Goal: Information Seeking & Learning: Learn about a topic

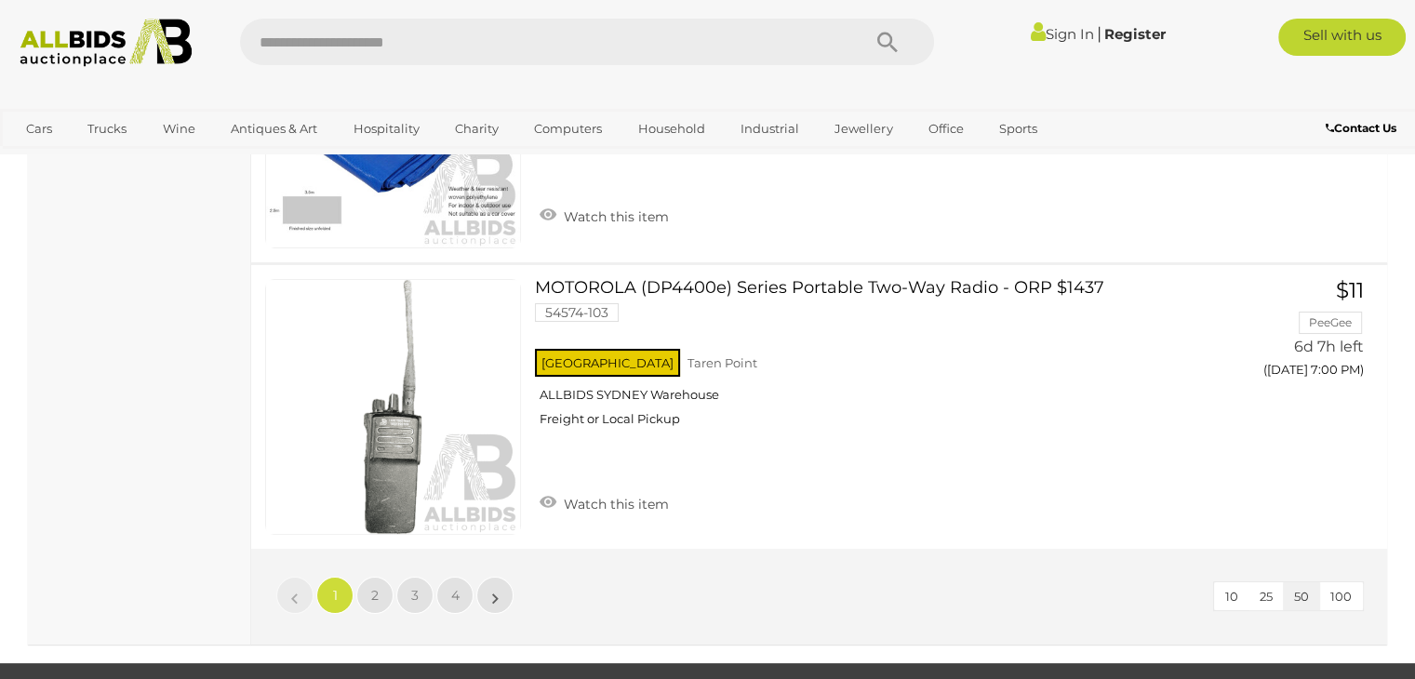
scroll to position [14325, 0]
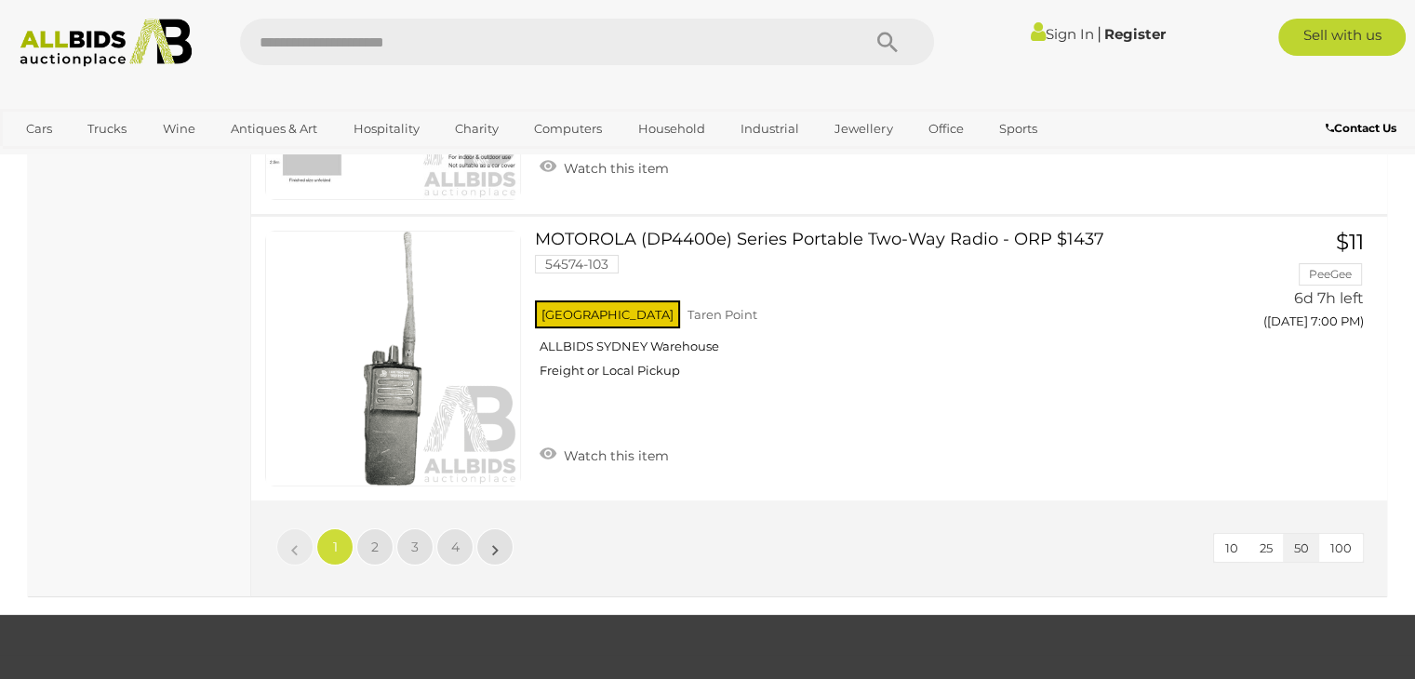
click at [1341, 540] on span "100" at bounding box center [1340, 547] width 21 height 15
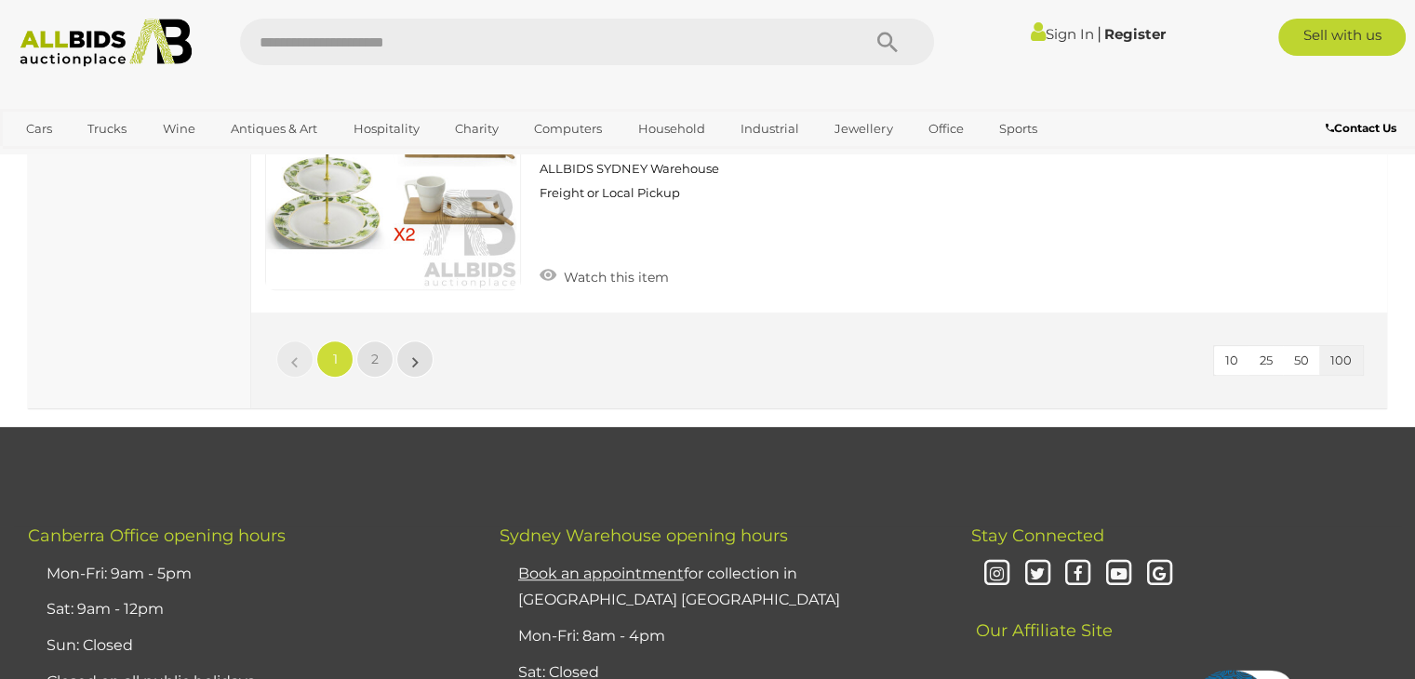
scroll to position [28997, 0]
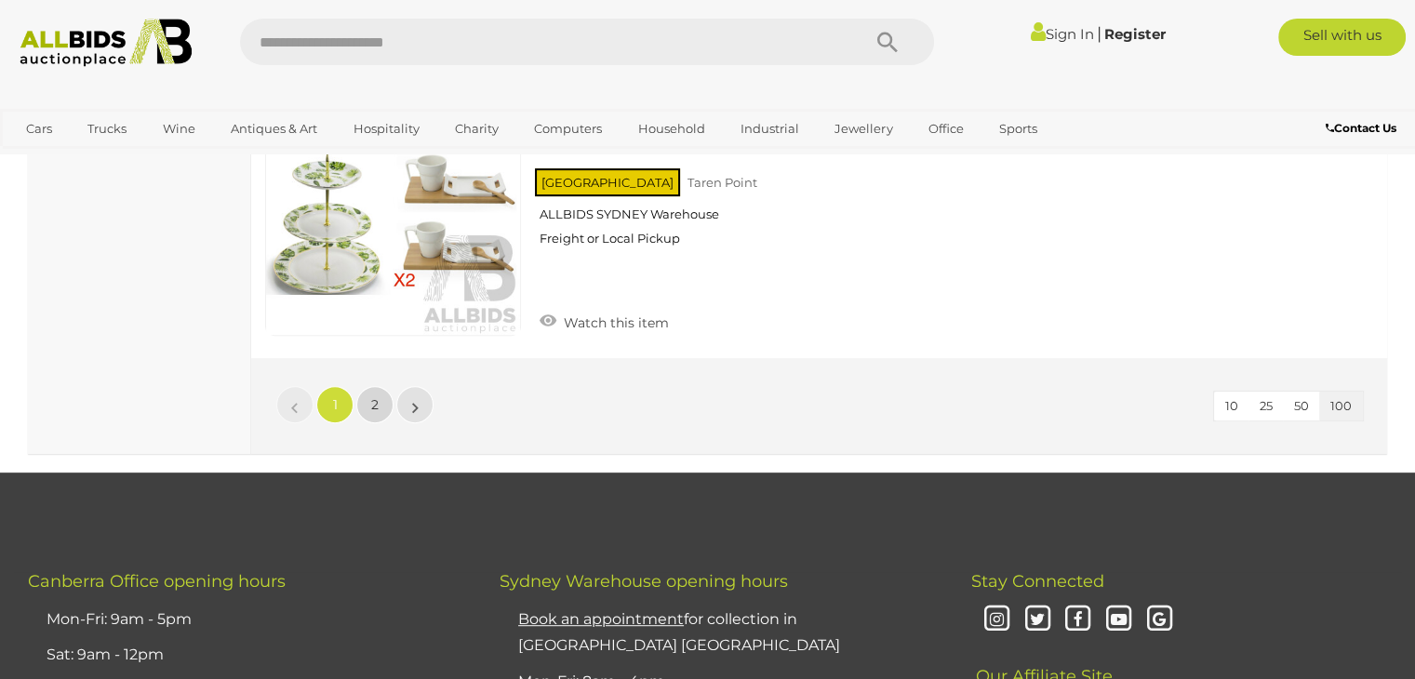
click at [380, 386] on link "2" at bounding box center [374, 404] width 37 height 37
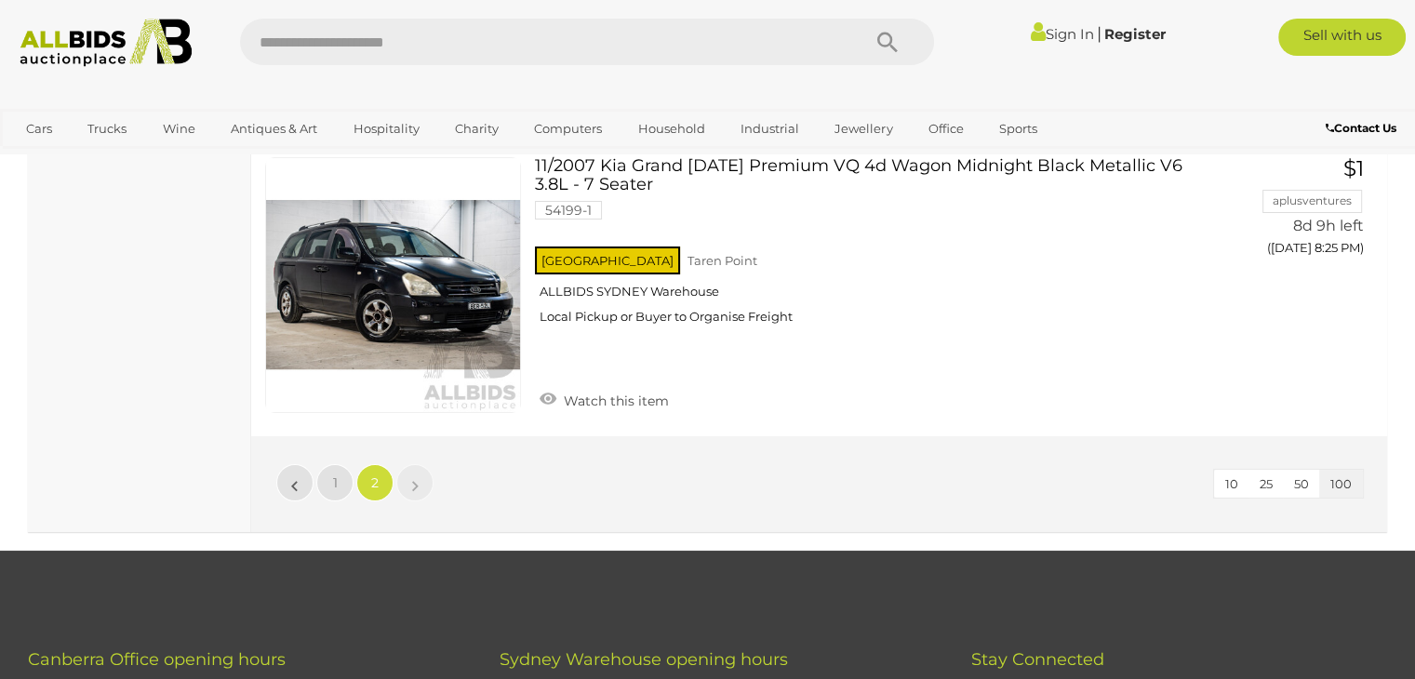
scroll to position [28274, 0]
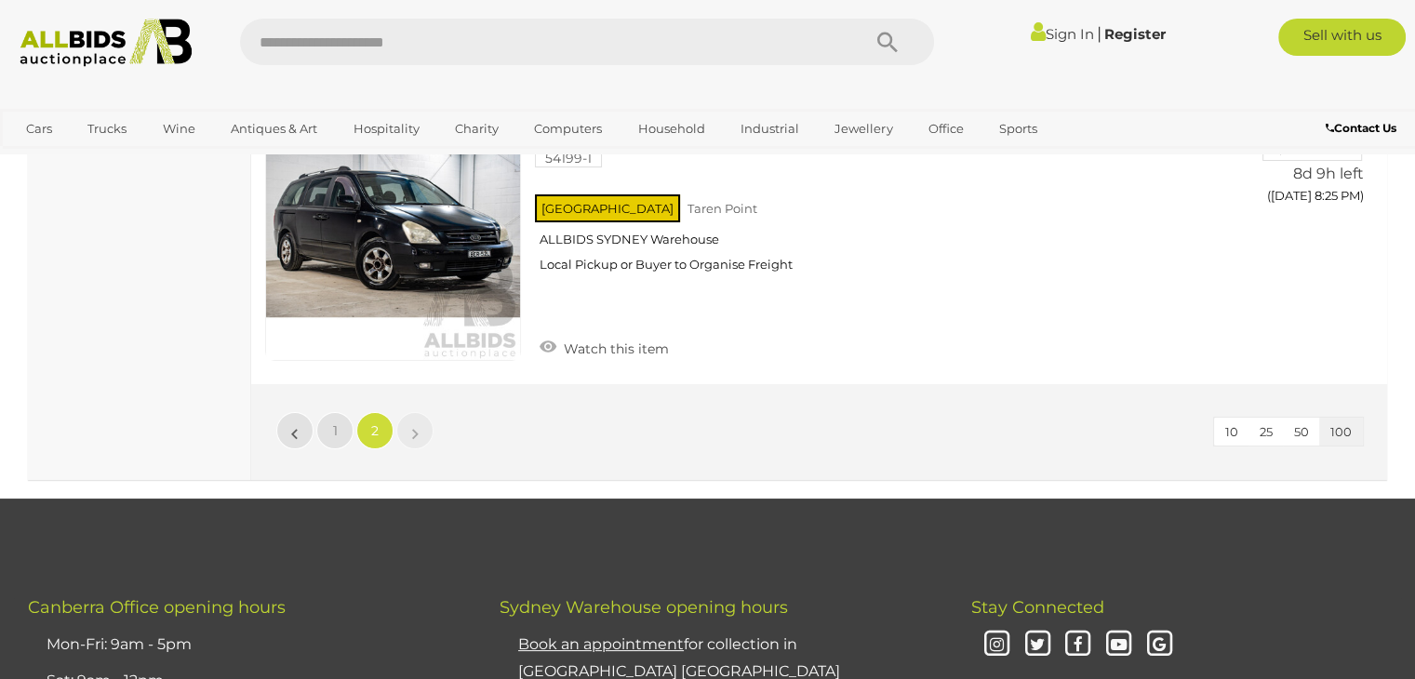
scroll to position [90, 0]
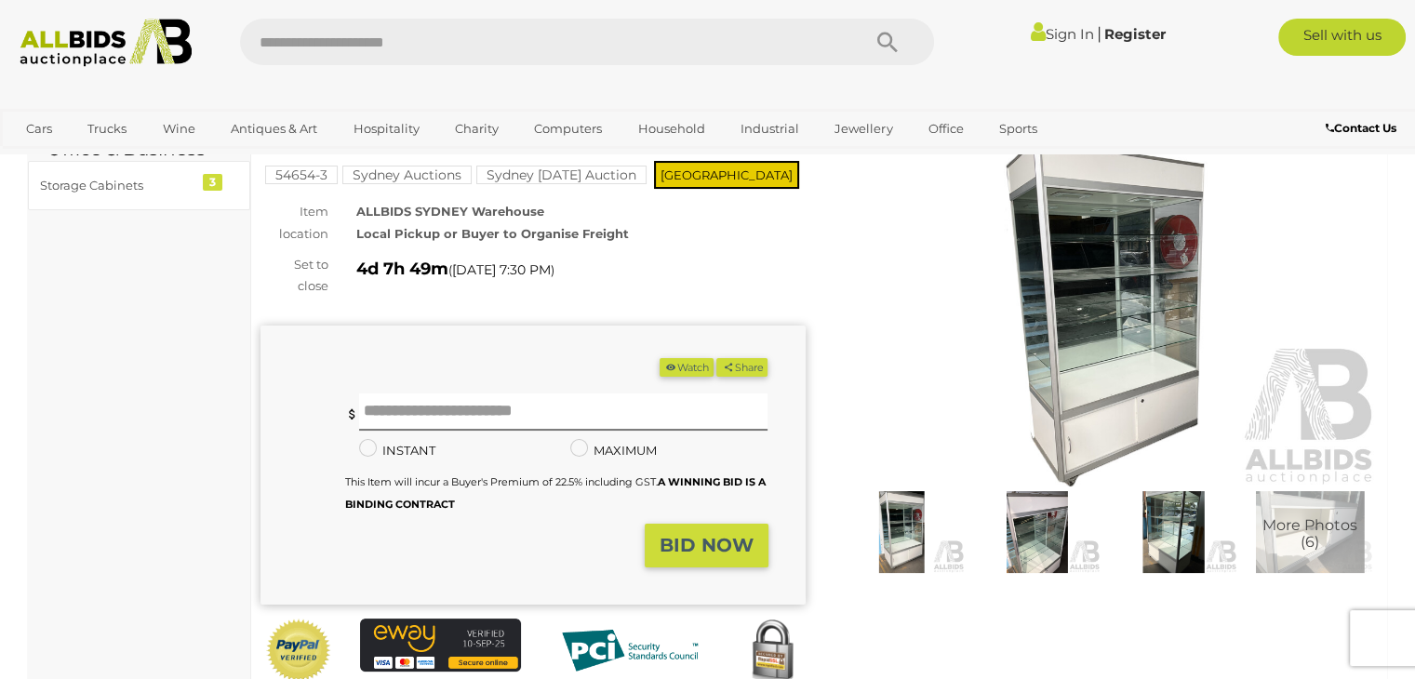
scroll to position [93, 0]
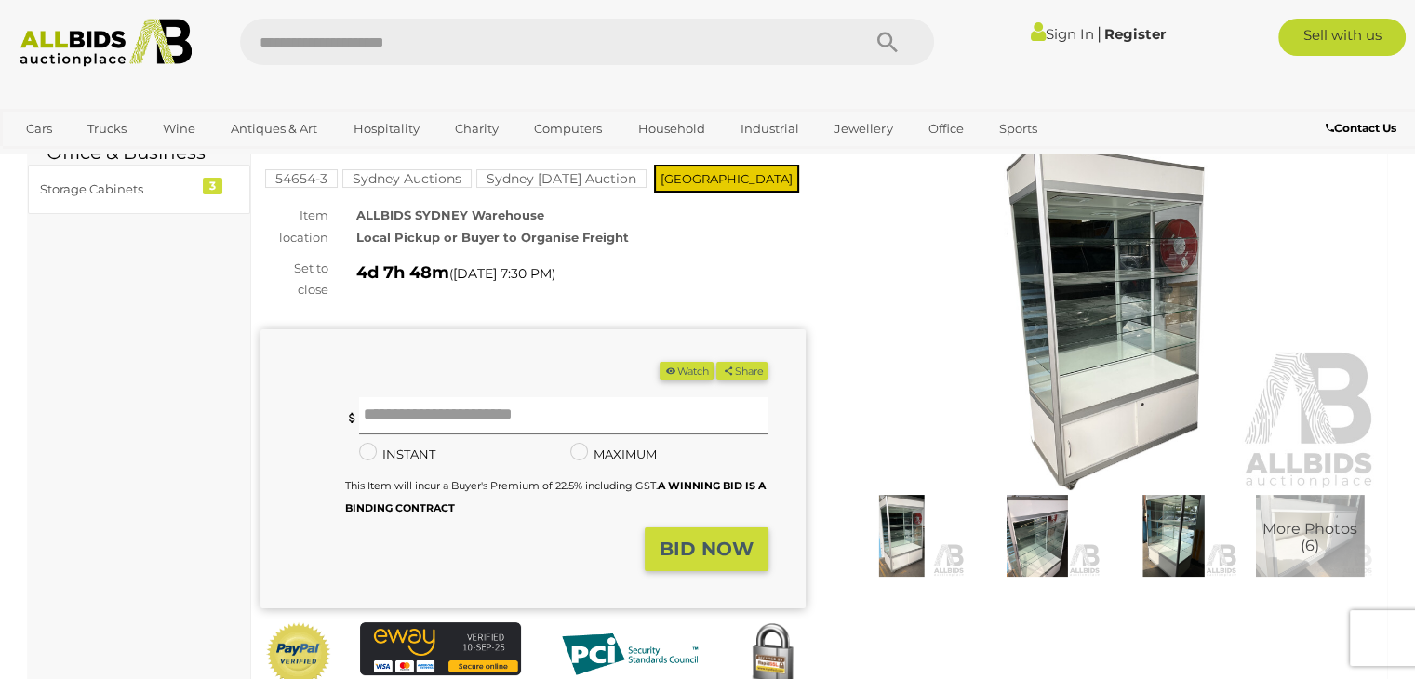
click at [1075, 320] on img at bounding box center [1105, 315] width 545 height 351
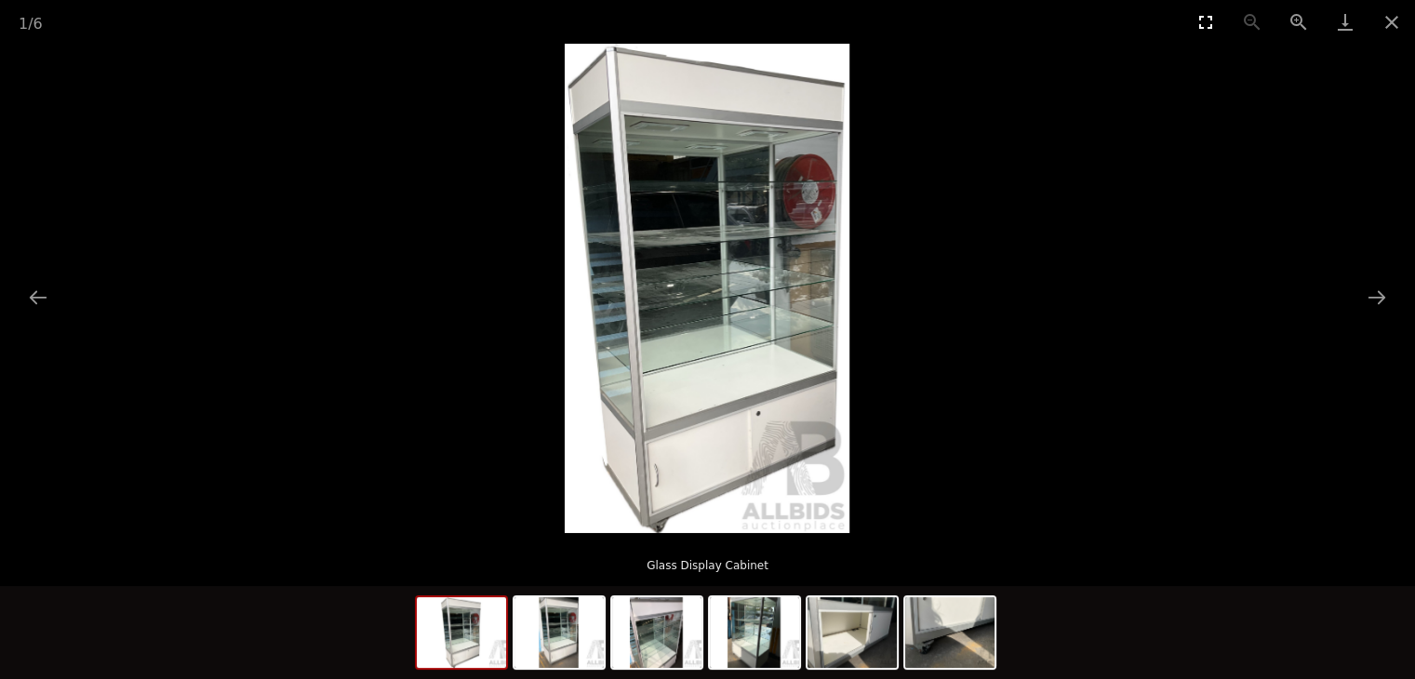
click at [1202, 20] on button "Toggle fullscreen" at bounding box center [1205, 22] width 47 height 44
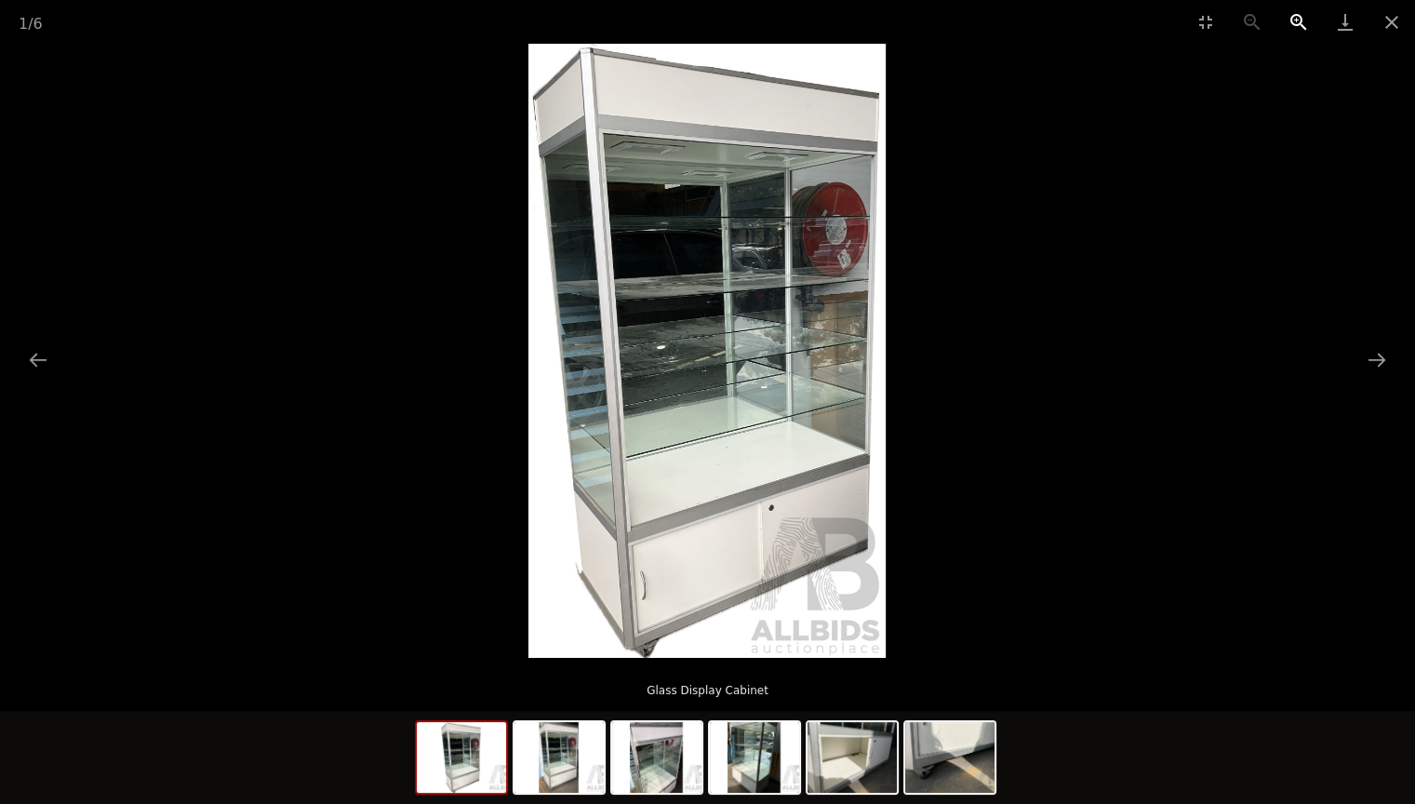
click at [1290, 26] on button "Zoom in" at bounding box center [1298, 22] width 47 height 44
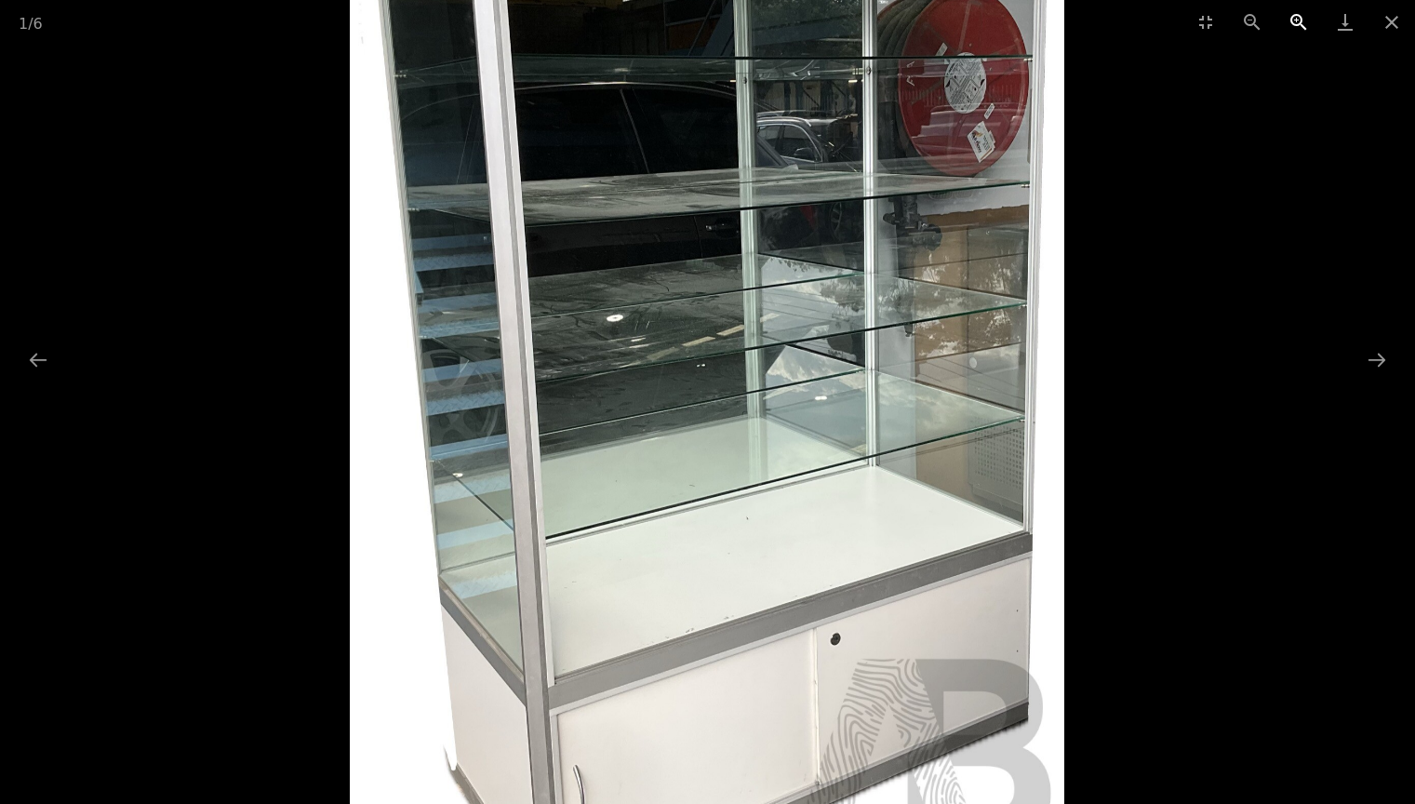
click at [1290, 26] on button "Zoom in" at bounding box center [1298, 22] width 47 height 44
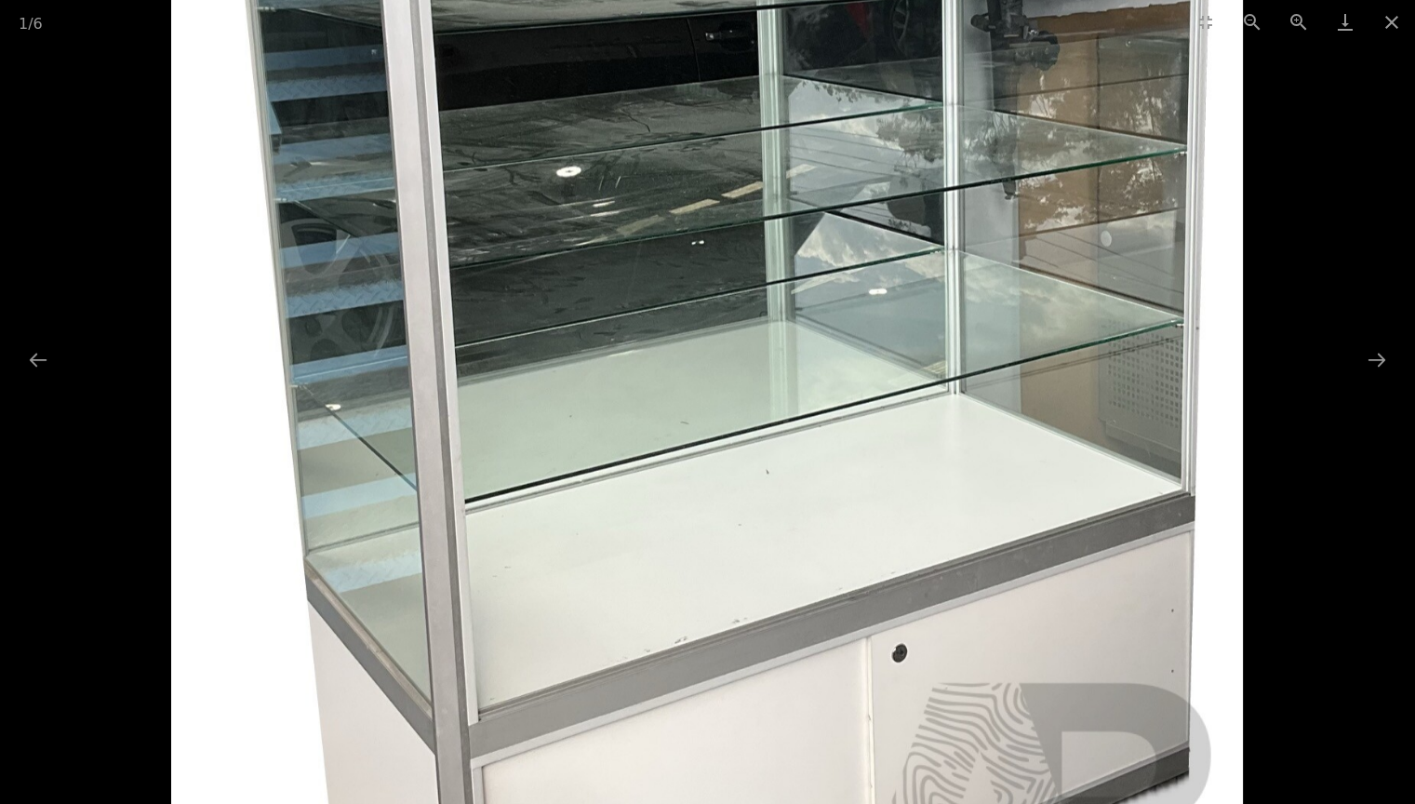
drag, startPoint x: 888, startPoint y: 485, endPoint x: 633, endPoint y: 402, distance: 268.0
click at [629, 400] on img at bounding box center [707, 182] width 1072 height 1842
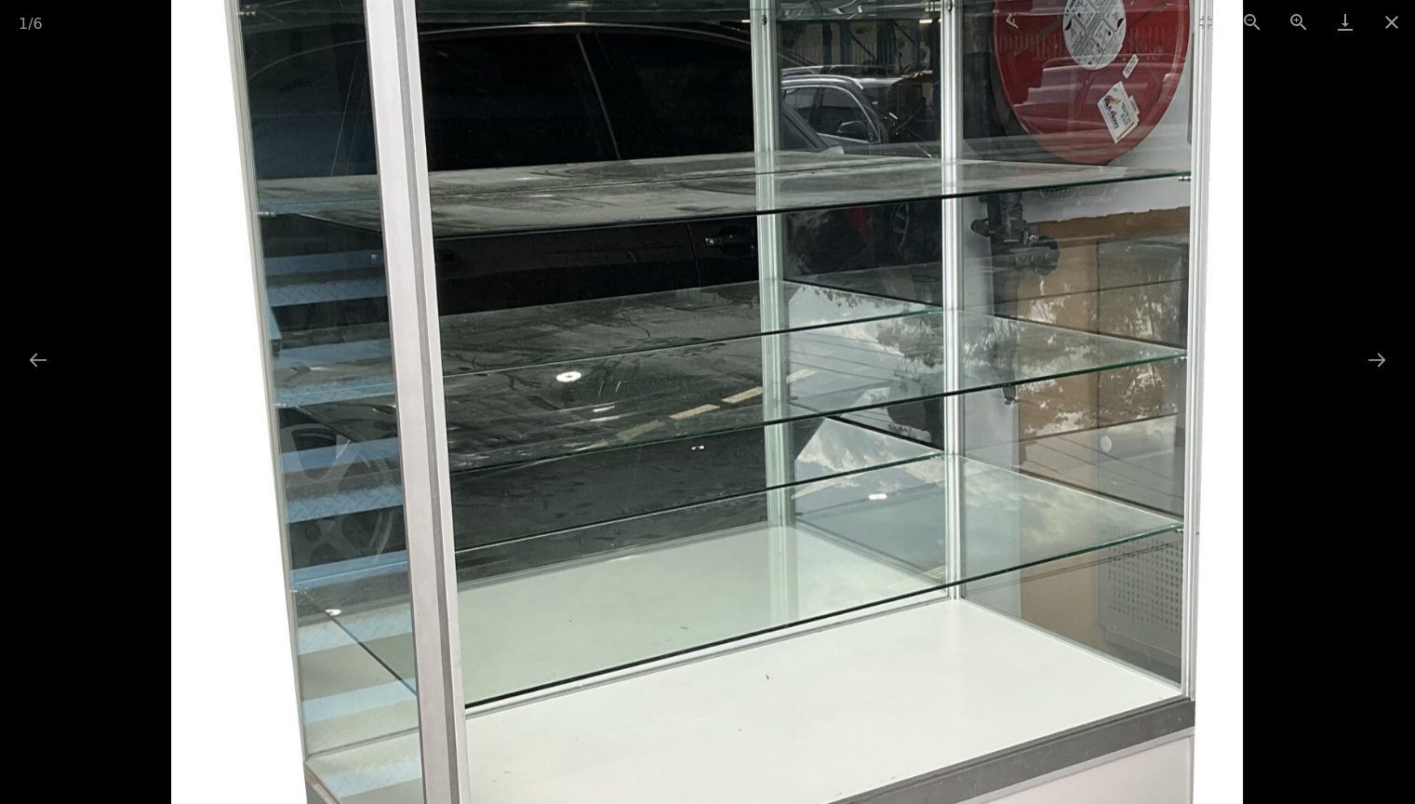
drag, startPoint x: 908, startPoint y: 350, endPoint x: 903, endPoint y: 439, distance: 89.4
click at [905, 458] on img at bounding box center [707, 387] width 1072 height 1842
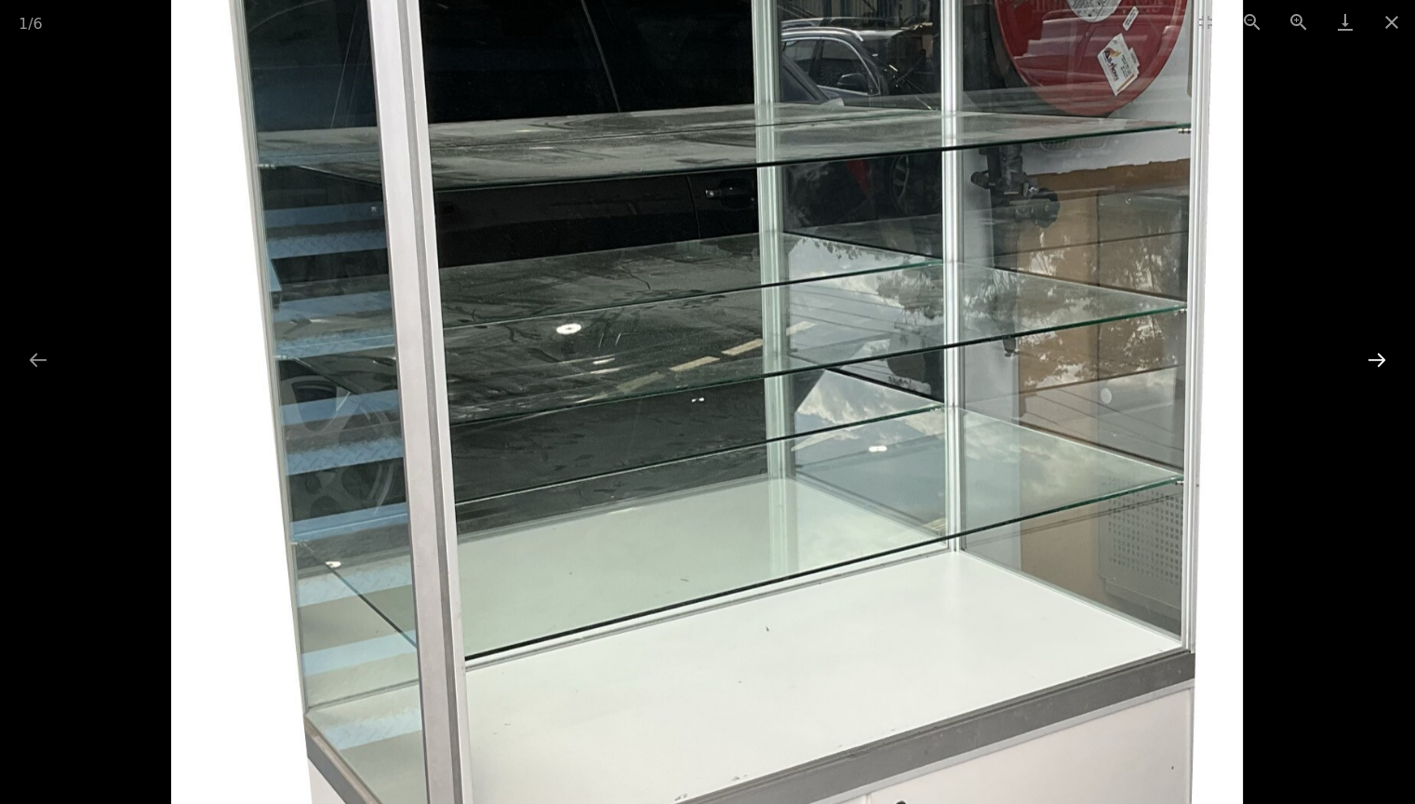
click at [1372, 355] on button "Next slide" at bounding box center [1376, 359] width 39 height 36
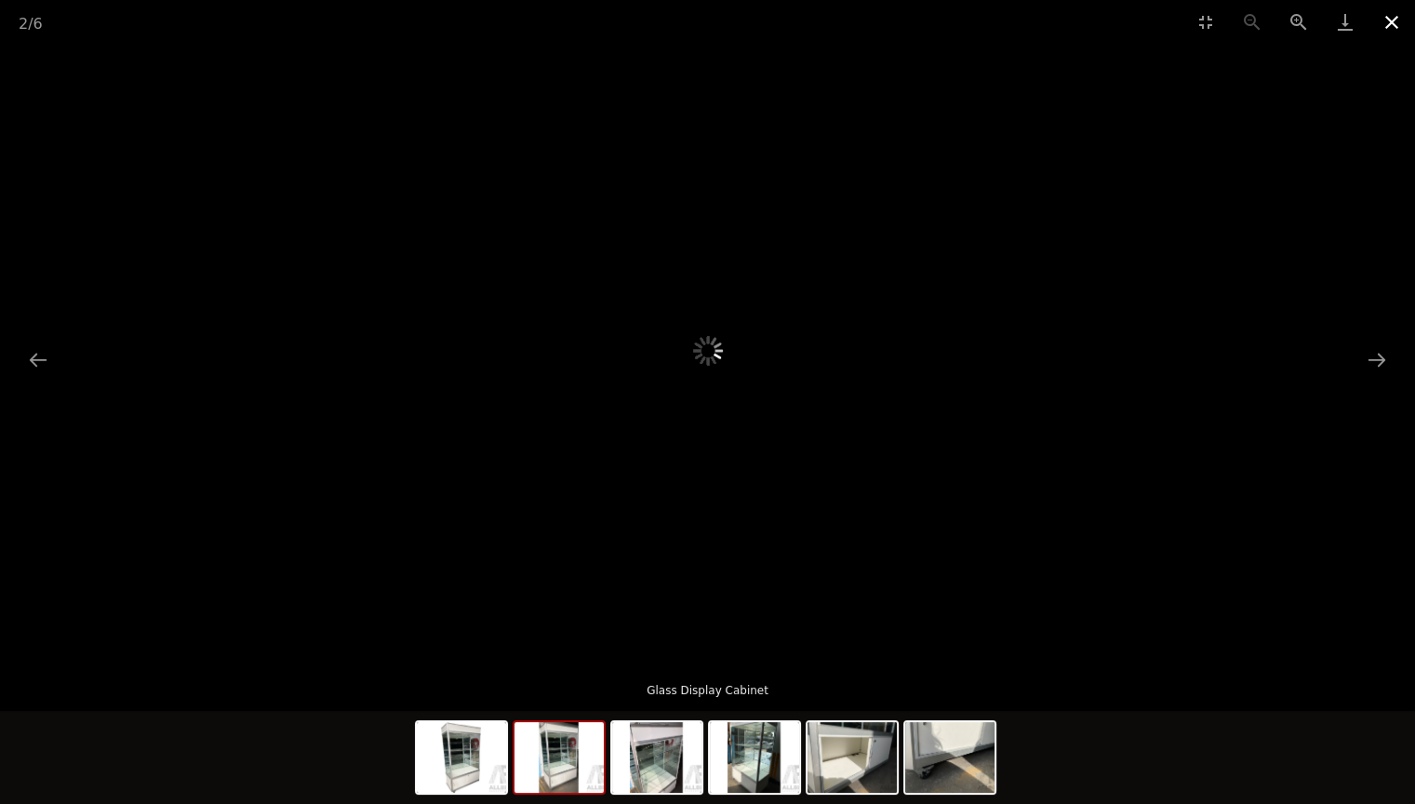
click at [1392, 17] on button "Close gallery" at bounding box center [1391, 22] width 47 height 44
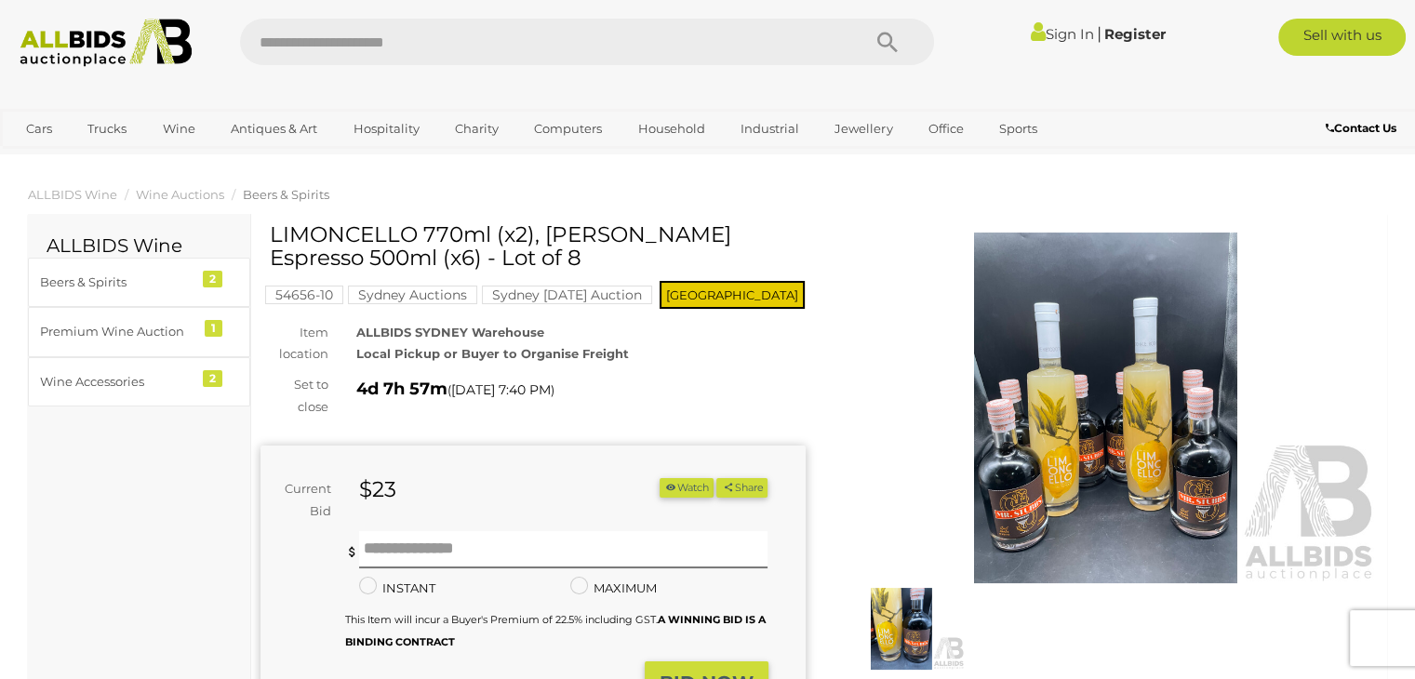
click at [1077, 392] on img at bounding box center [1105, 408] width 545 height 351
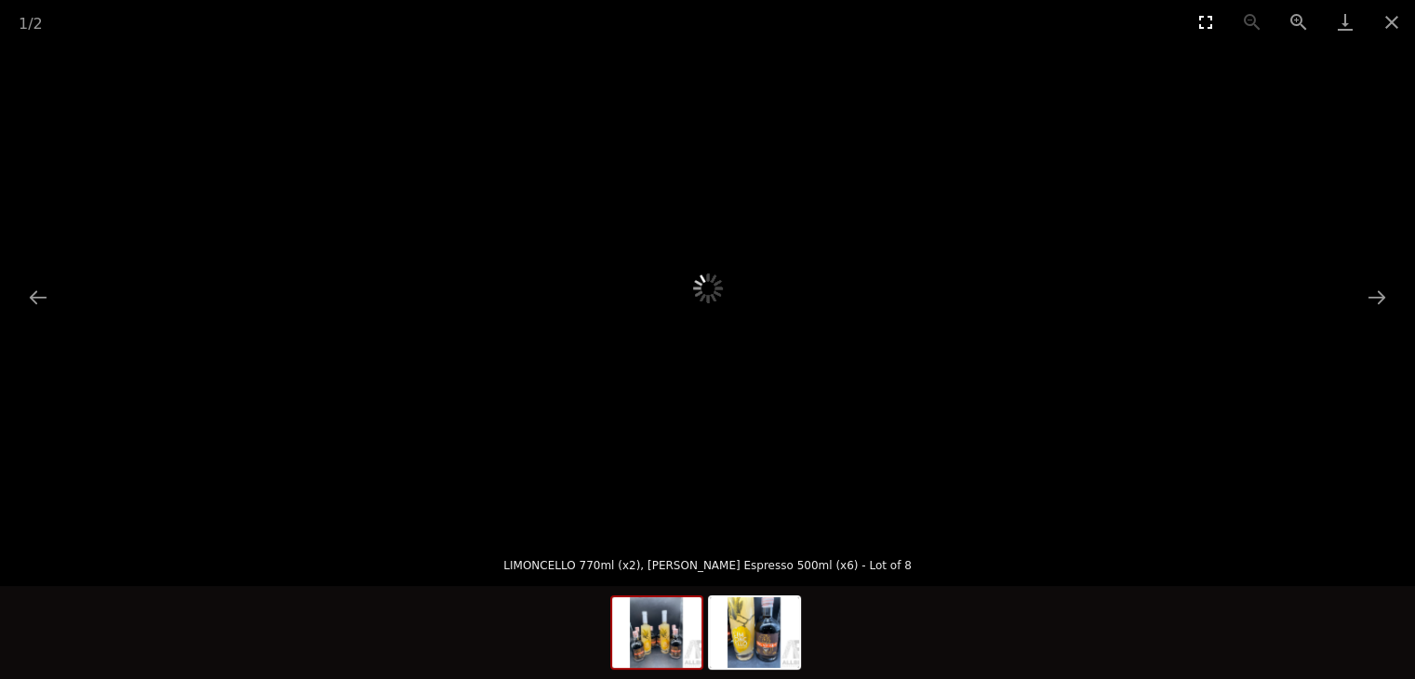
click at [1204, 22] on button "Toggle fullscreen" at bounding box center [1205, 22] width 47 height 44
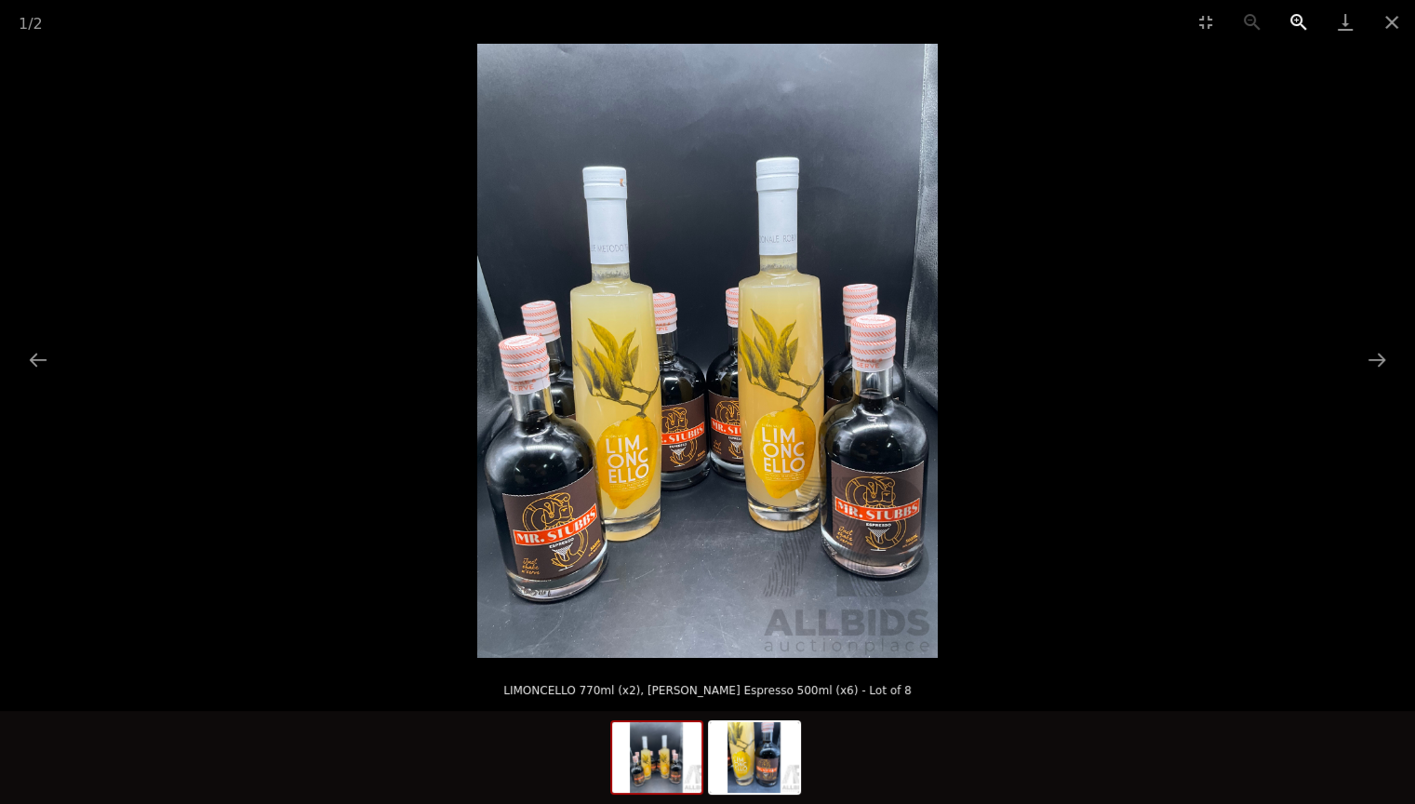
click at [1291, 19] on button "Zoom in" at bounding box center [1298, 22] width 47 height 44
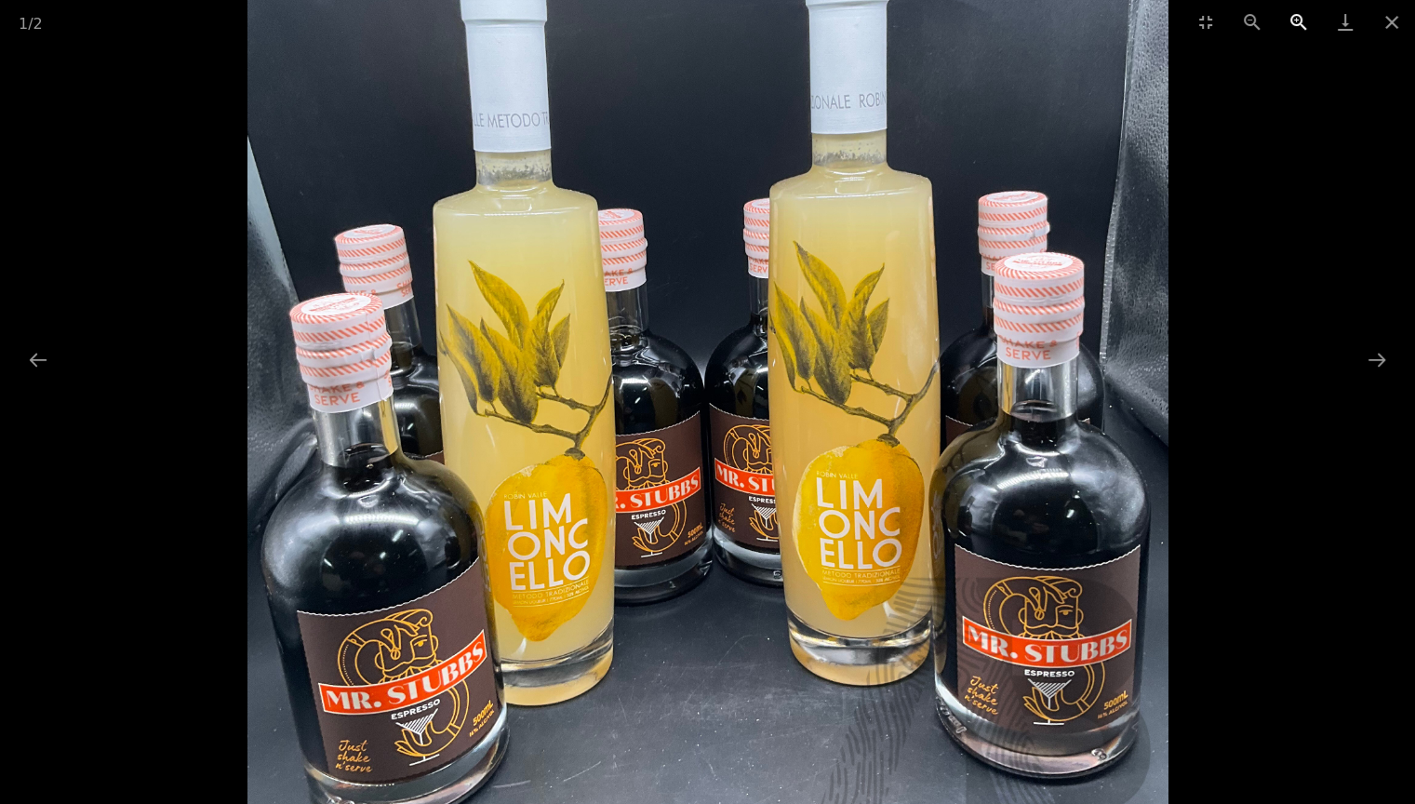
click at [1291, 19] on button "Zoom in" at bounding box center [1298, 22] width 47 height 44
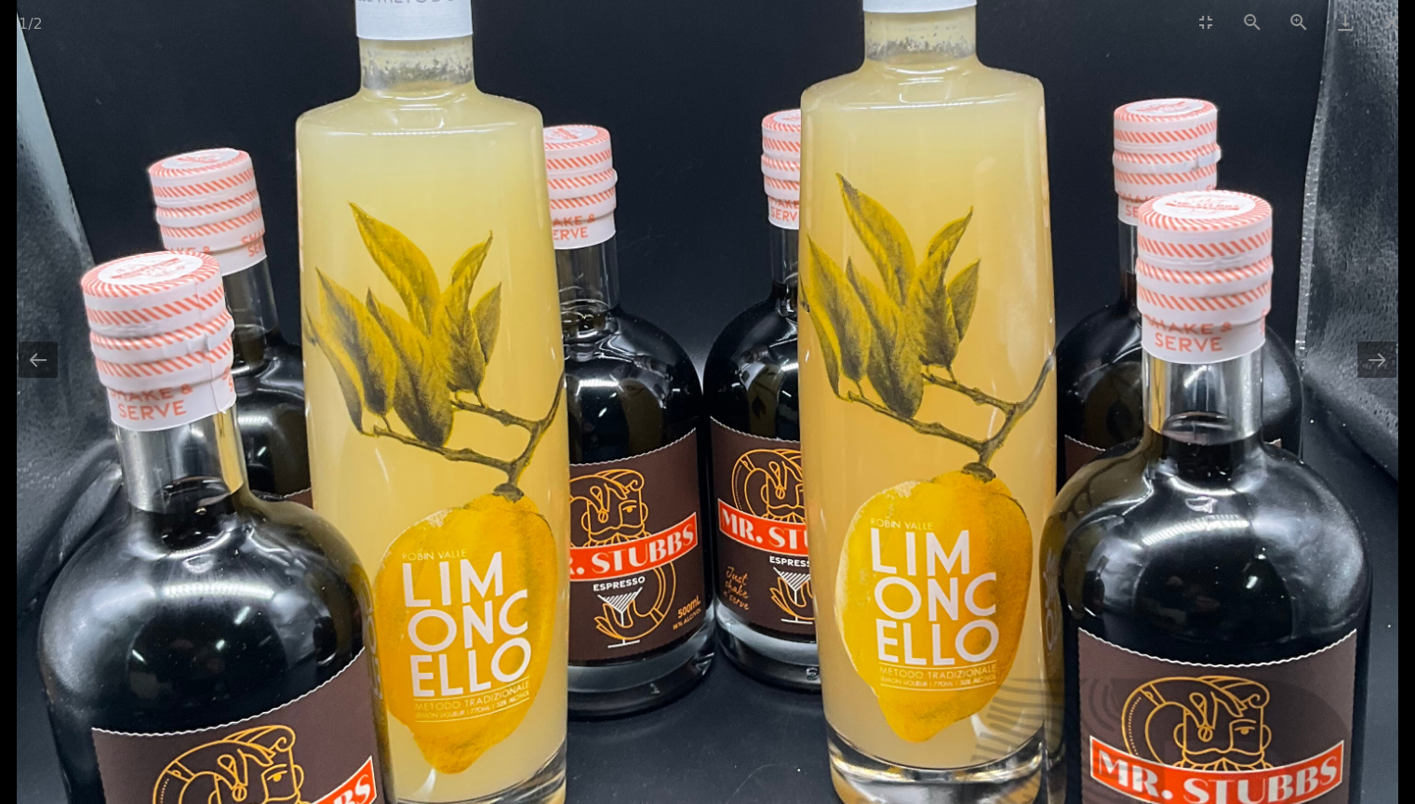
scroll to position [186, 0]
click at [1374, 357] on button "Next slide" at bounding box center [1376, 359] width 39 height 36
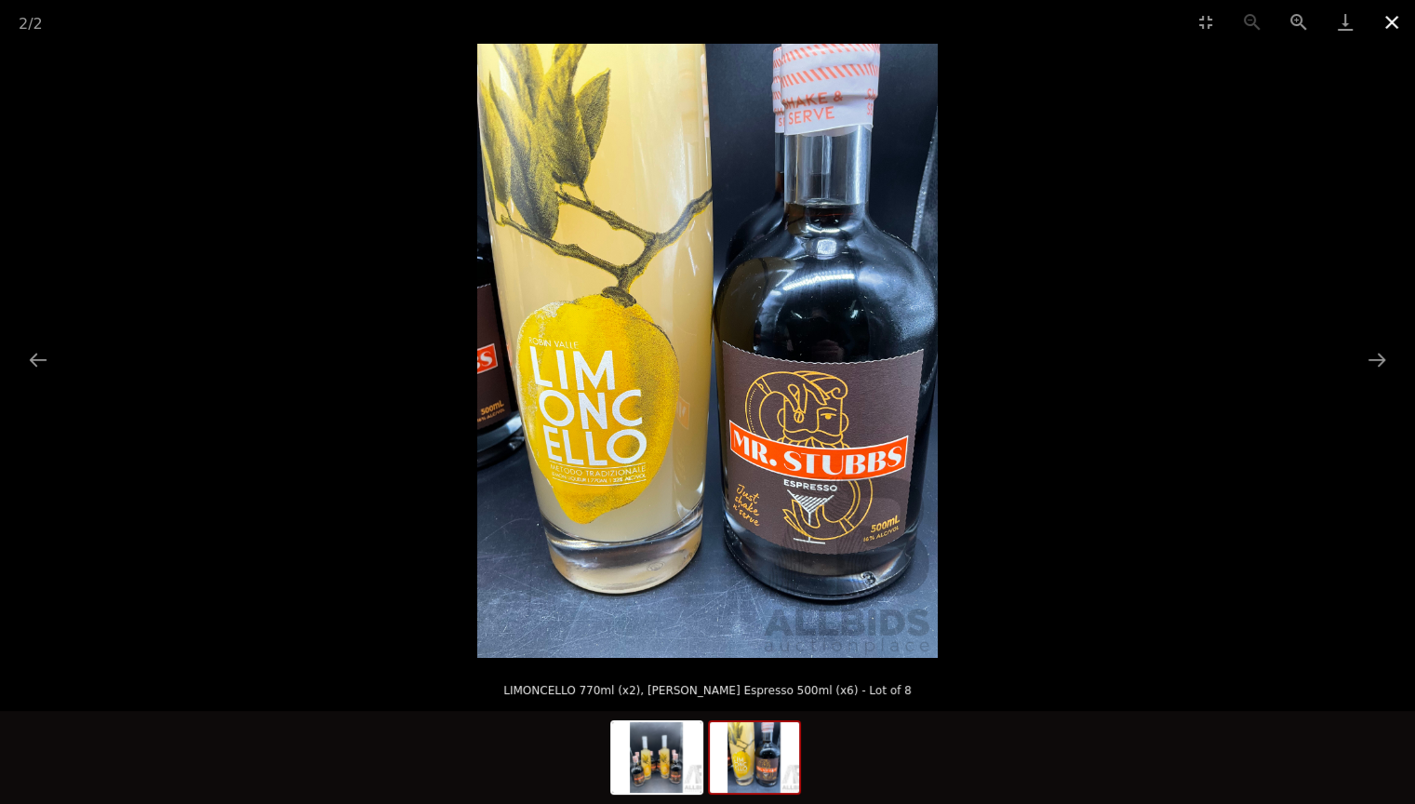
click at [1388, 16] on button "Close gallery" at bounding box center [1391, 22] width 47 height 44
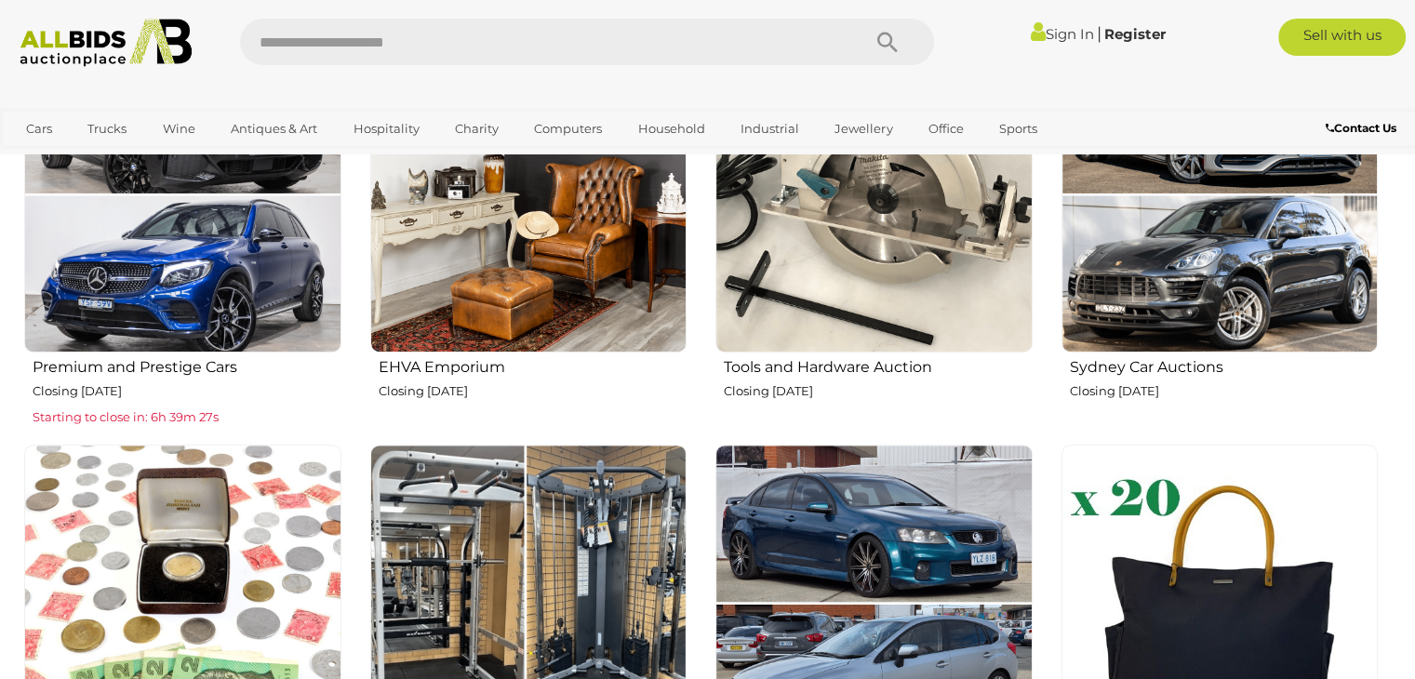
scroll to position [744, 0]
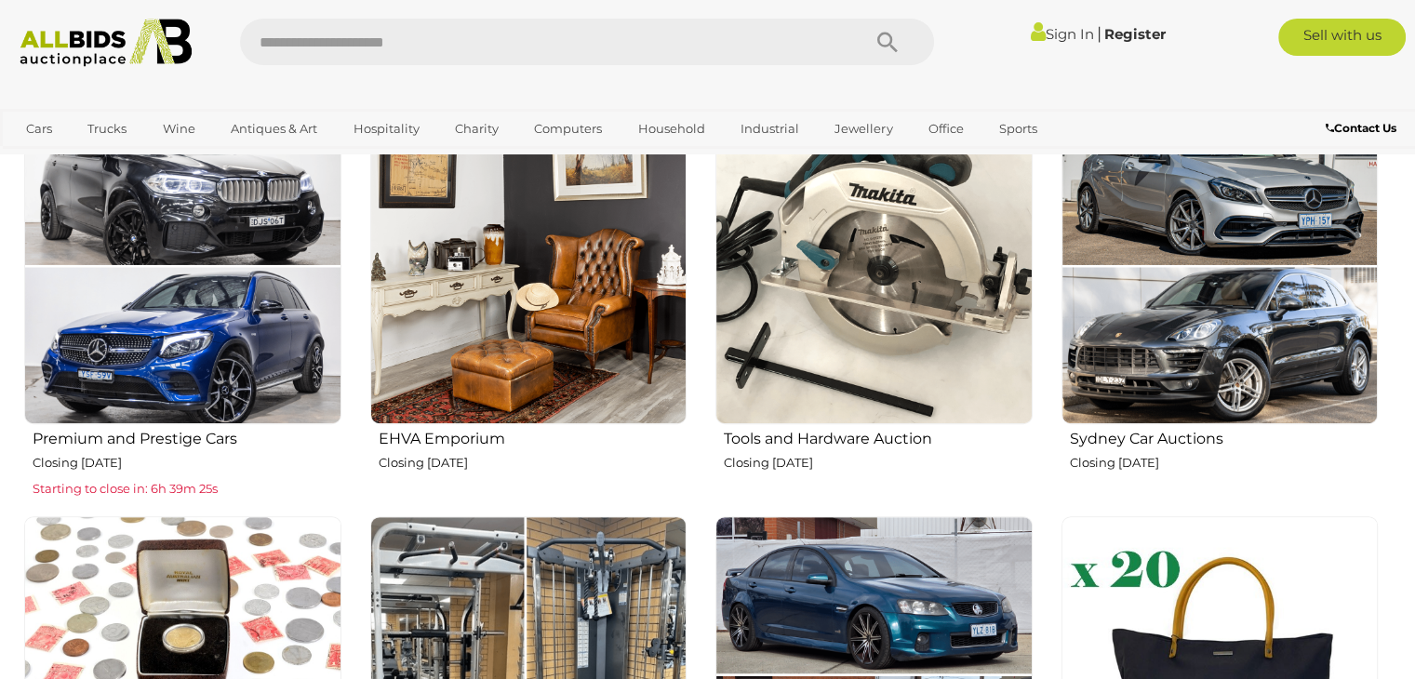
click at [874, 266] on img at bounding box center [873, 266] width 317 height 317
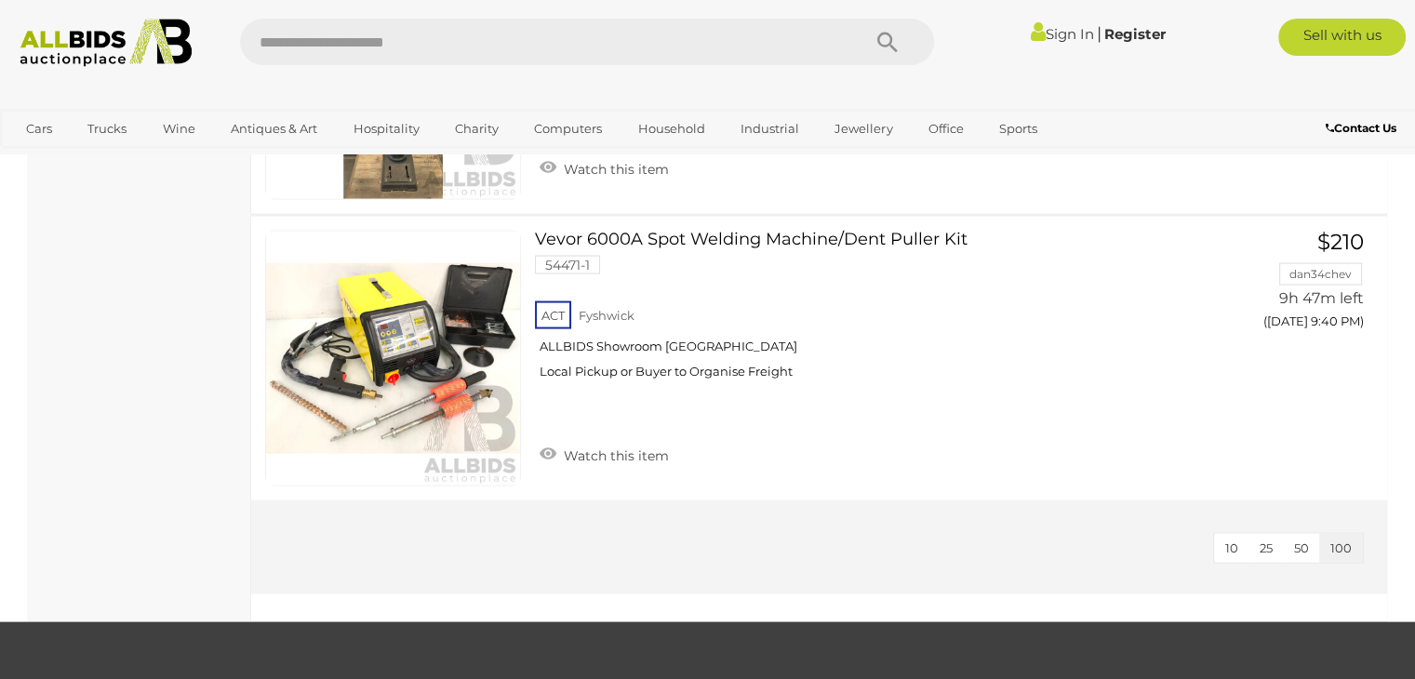
scroll to position [17859, 0]
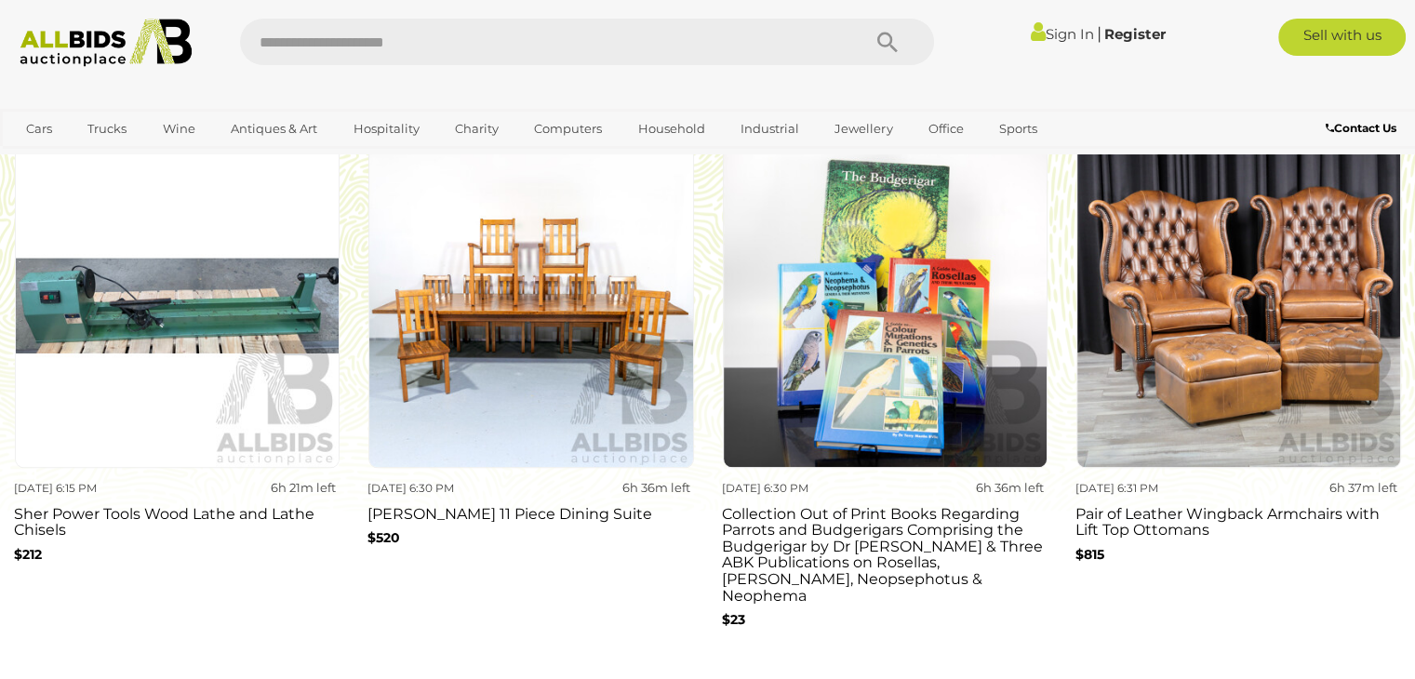
scroll to position [1767, 0]
